Goal: Task Accomplishment & Management: Manage account settings

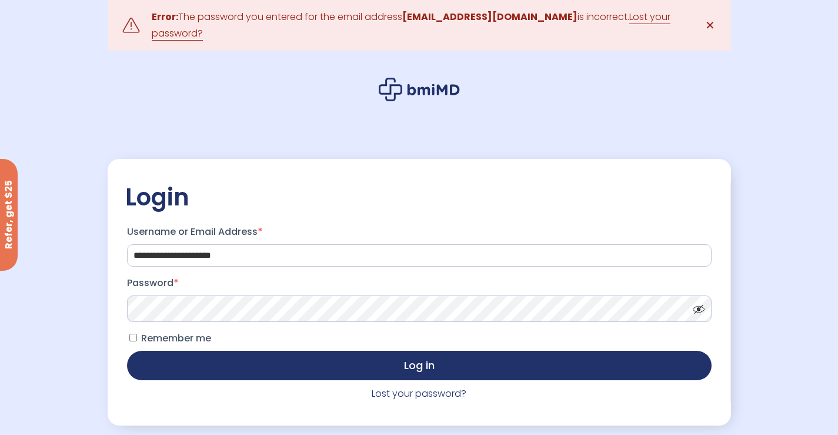
click at [127, 350] on button "Log in" at bounding box center [419, 364] width 584 height 29
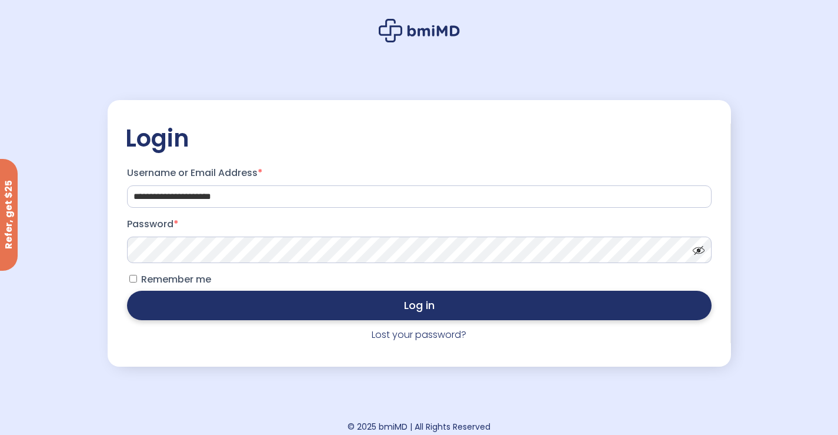
click at [469, 305] on button "Log in" at bounding box center [419, 304] width 584 height 29
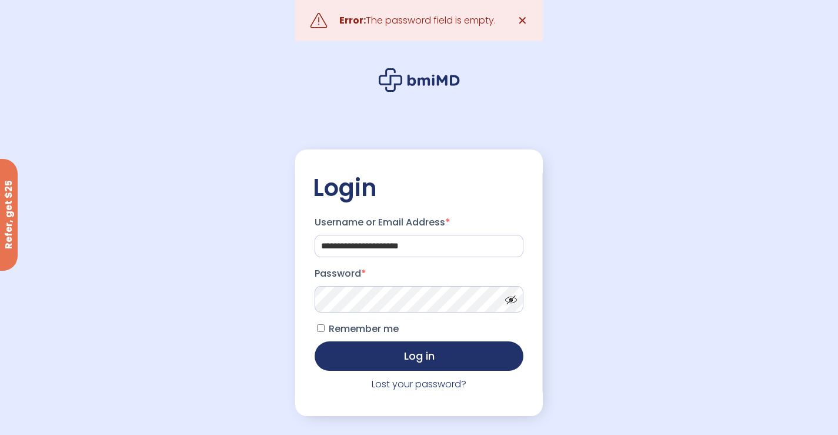
click at [315, 341] on button "Log in" at bounding box center [419, 355] width 209 height 29
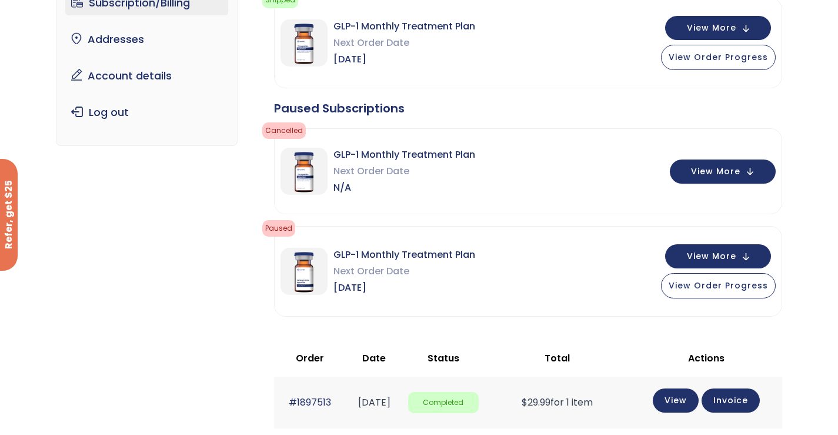
scroll to position [176, 0]
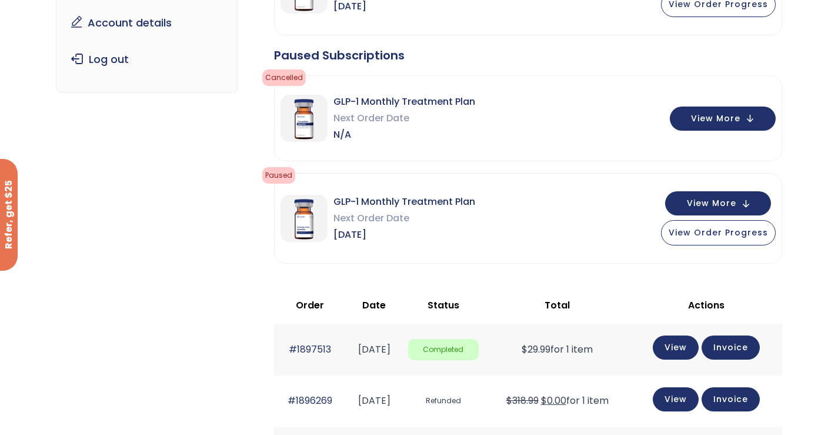
click at [734, 189] on div "GLP-1 Monthly Treatment Plan Next Order Date [DATE] View More View Order Progre…" at bounding box center [528, 217] width 507 height 89
click at [748, 207] on button "View More" at bounding box center [718, 202] width 106 height 24
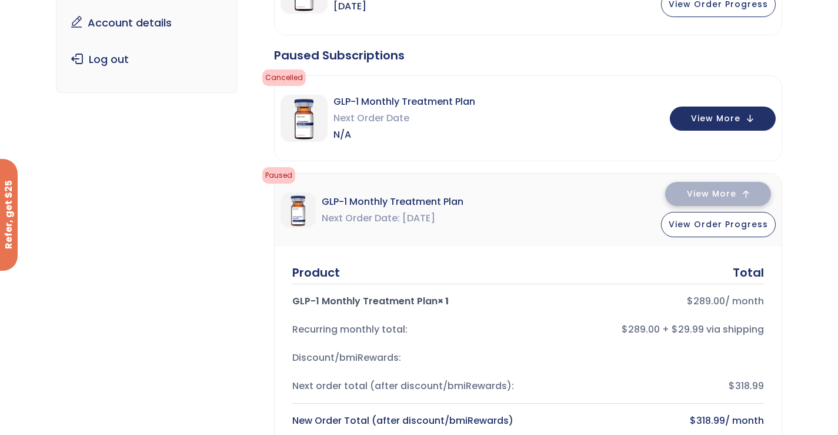
click at [741, 195] on button "View More" at bounding box center [718, 194] width 106 height 24
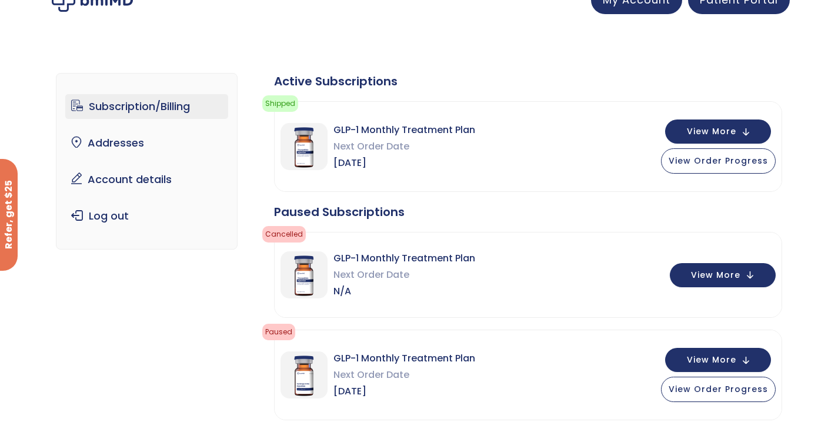
scroll to position [0, 0]
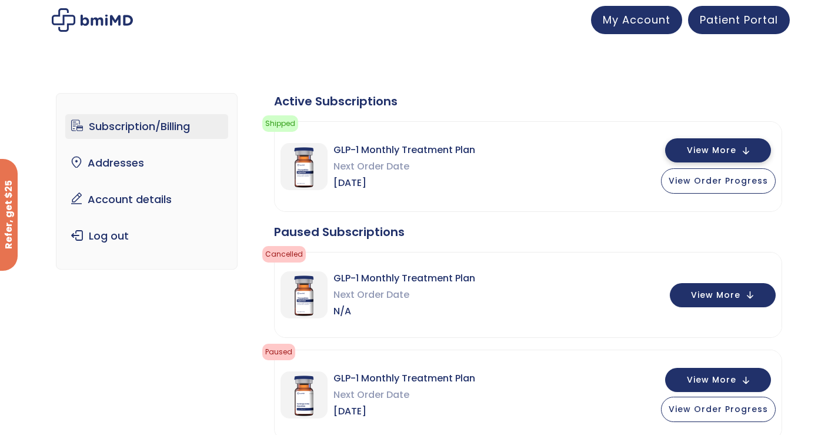
click at [743, 146] on button "View More" at bounding box center [718, 150] width 106 height 24
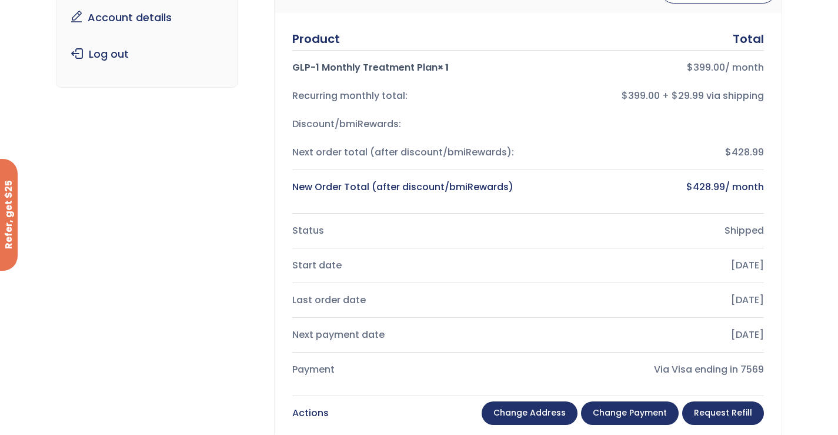
scroll to position [235, 0]
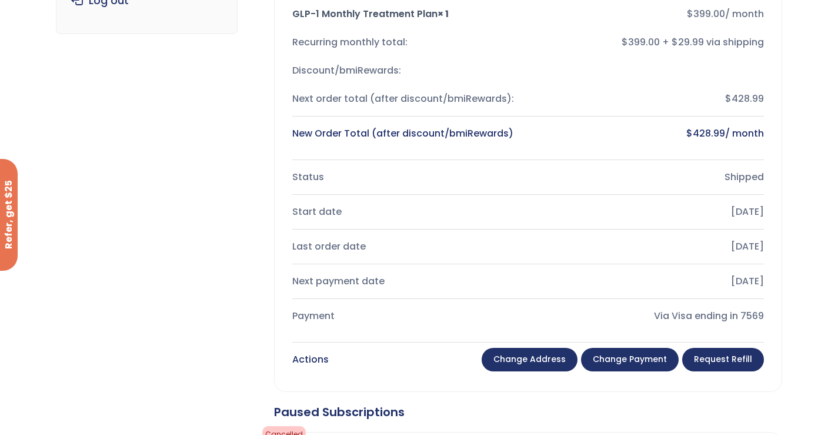
click at [732, 358] on link "Request Refill" at bounding box center [723, 360] width 82 height 24
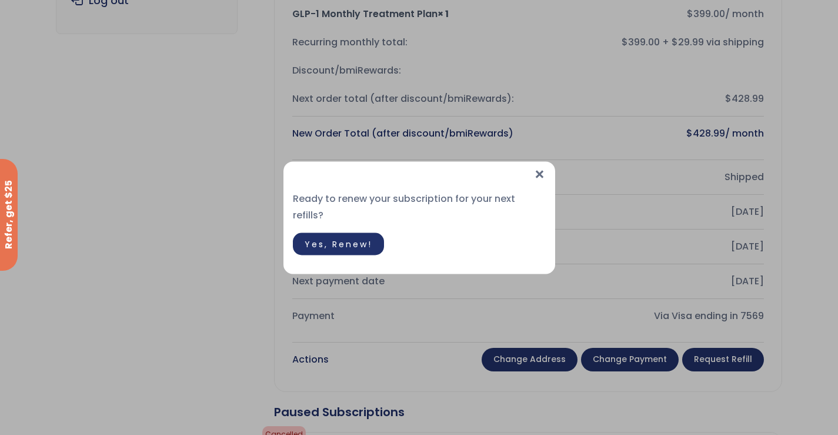
click at [542, 185] on span "×" at bounding box center [539, 173] width 12 height 25
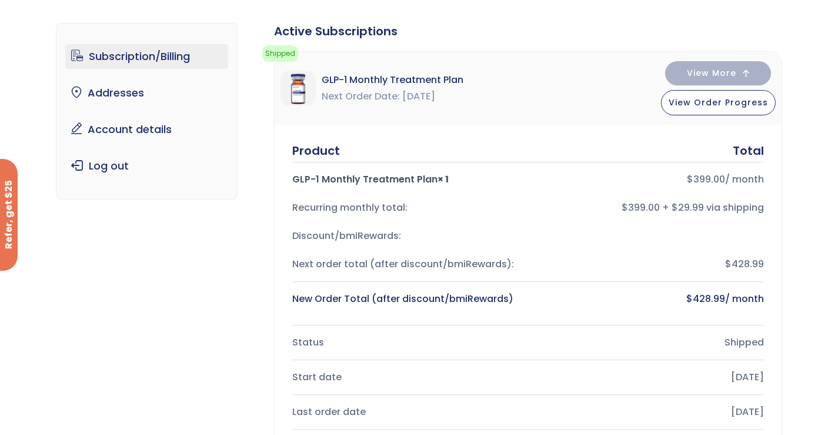
scroll to position [0, 0]
